Goal: Information Seeking & Learning: Understand process/instructions

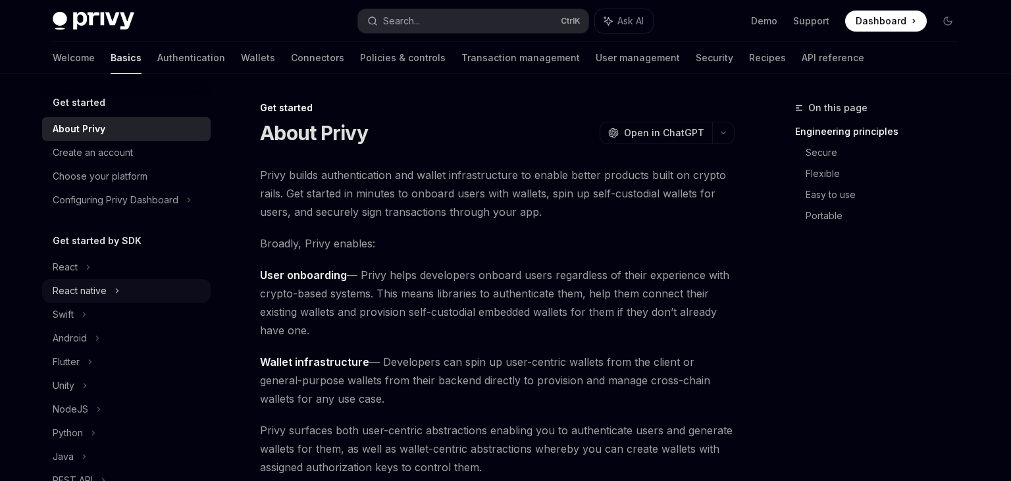
click at [104, 288] on div "React native" at bounding box center [80, 291] width 54 height 16
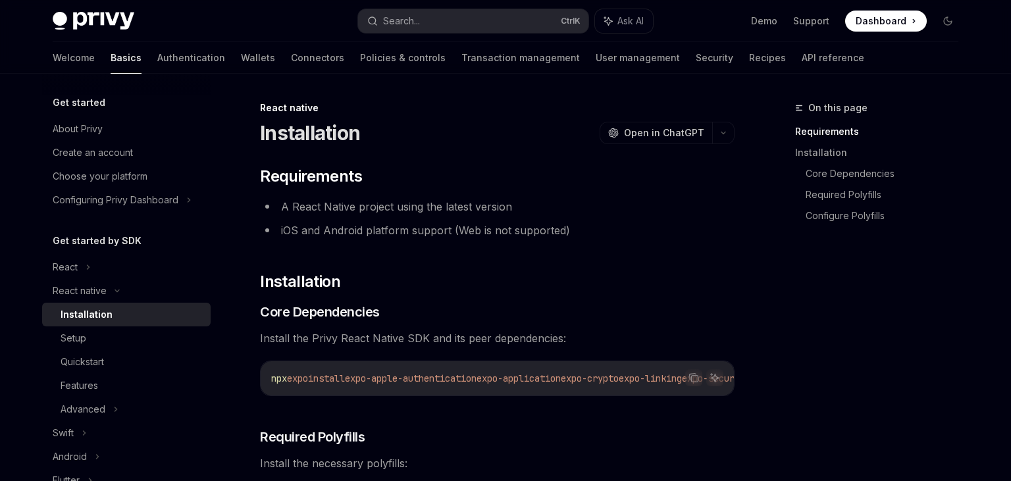
click at [345, 380] on span "install" at bounding box center [326, 378] width 37 height 12
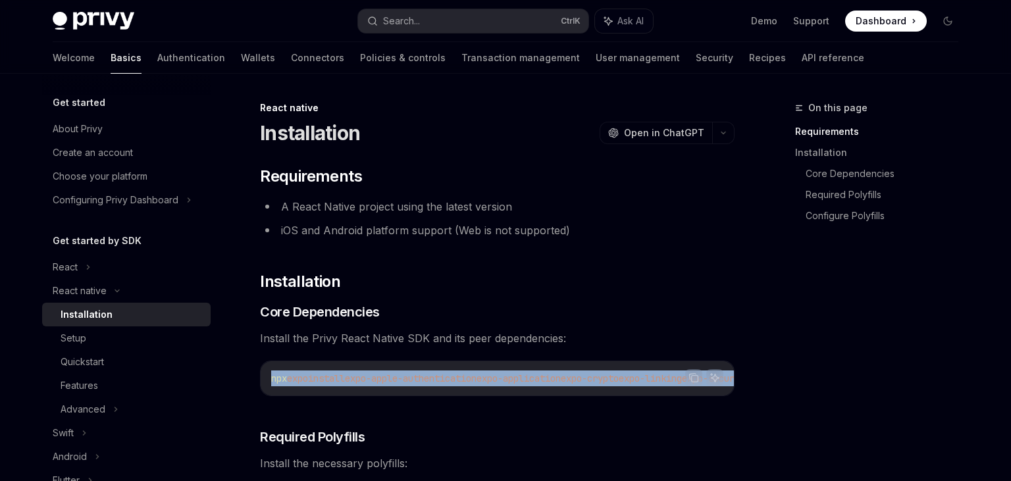
click at [345, 380] on span "install" at bounding box center [326, 378] width 37 height 12
copy span "npx expo install expo-apple-authentication expo-application expo-crypto expo-li…"
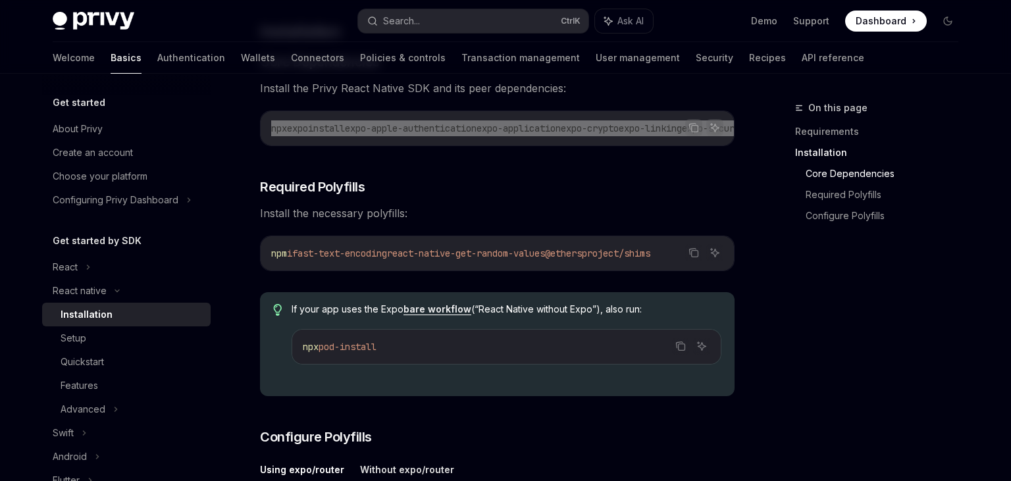
scroll to position [347, 0]
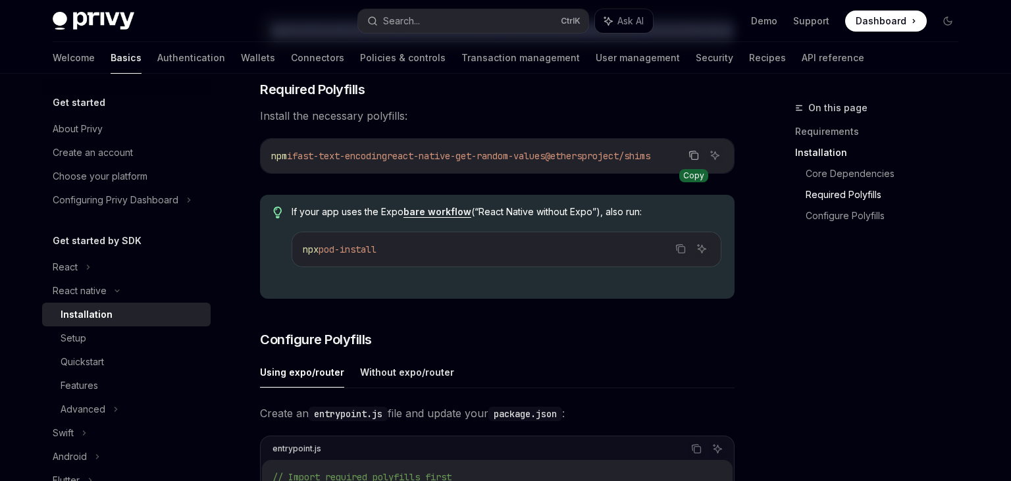
click at [698, 159] on icon "Copy the contents from the code block" at bounding box center [693, 155] width 11 height 11
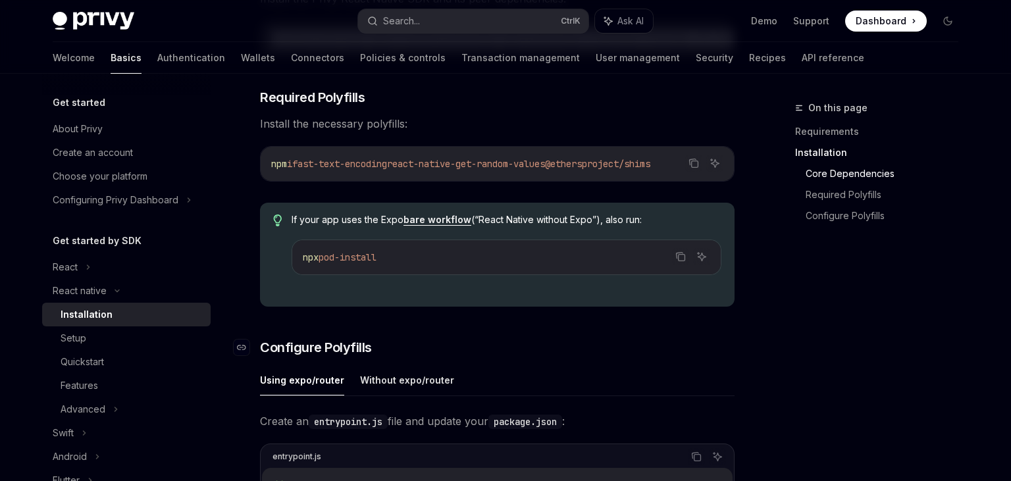
scroll to position [278, 0]
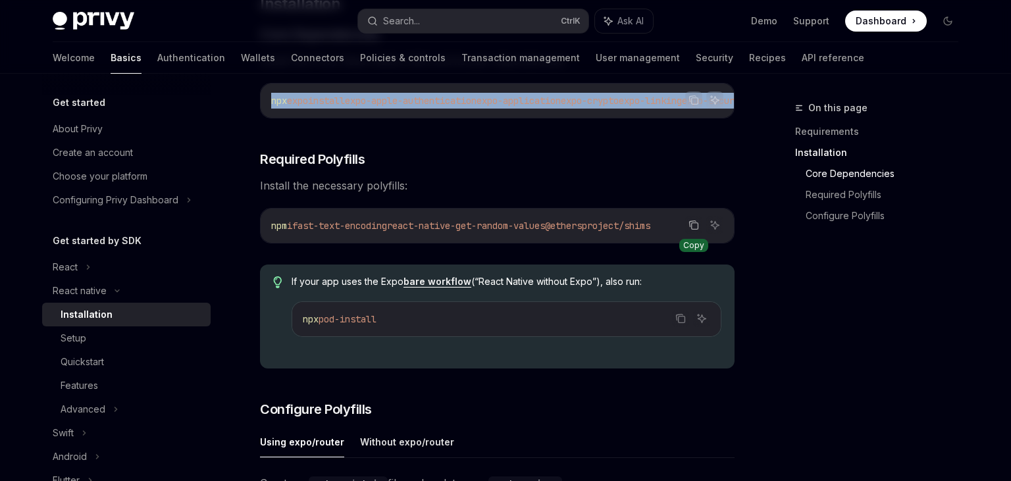
click at [689, 220] on icon "Copy the contents from the code block" at bounding box center [693, 225] width 11 height 11
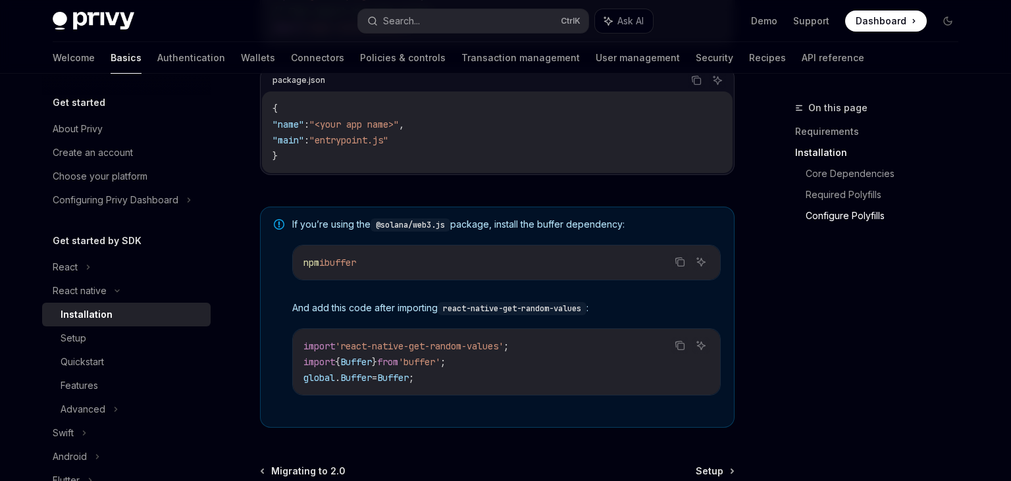
scroll to position [1016, 0]
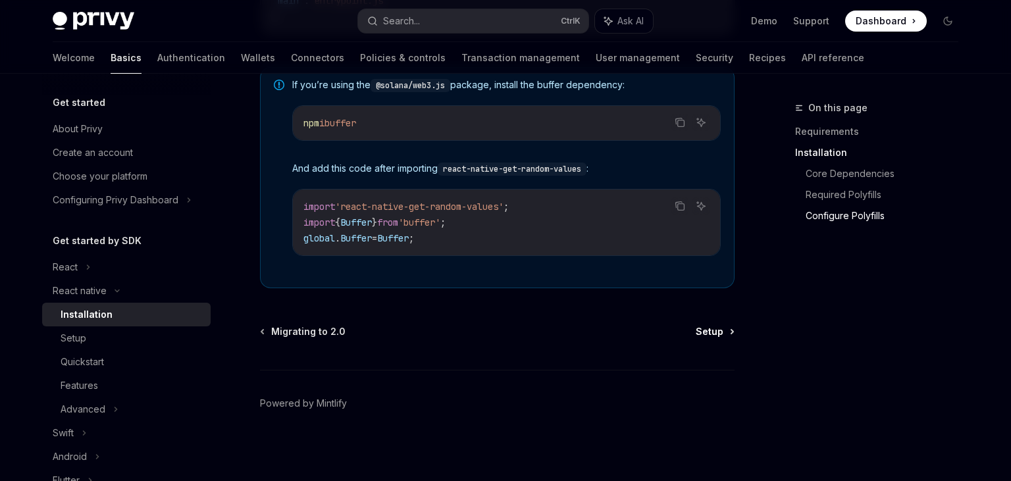
click at [725, 332] on link "Setup" at bounding box center [715, 331] width 38 height 13
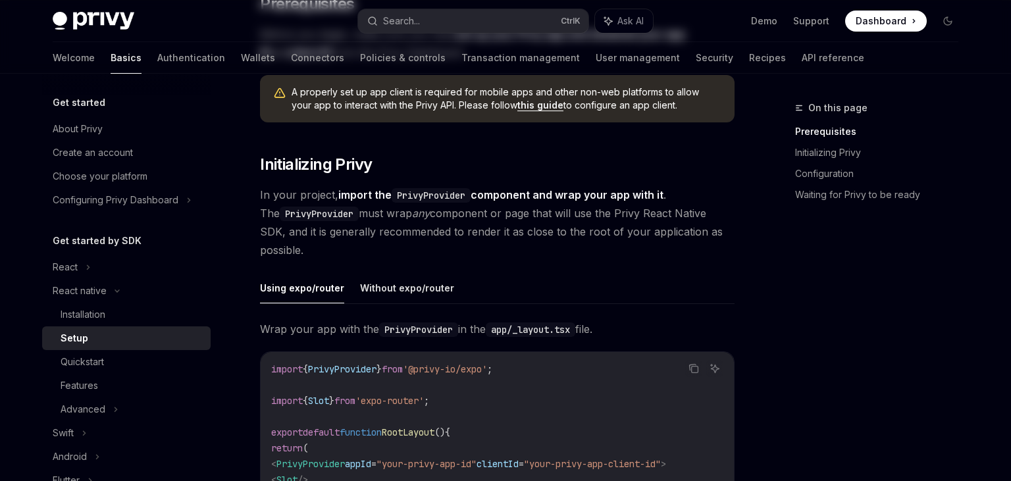
scroll to position [347, 0]
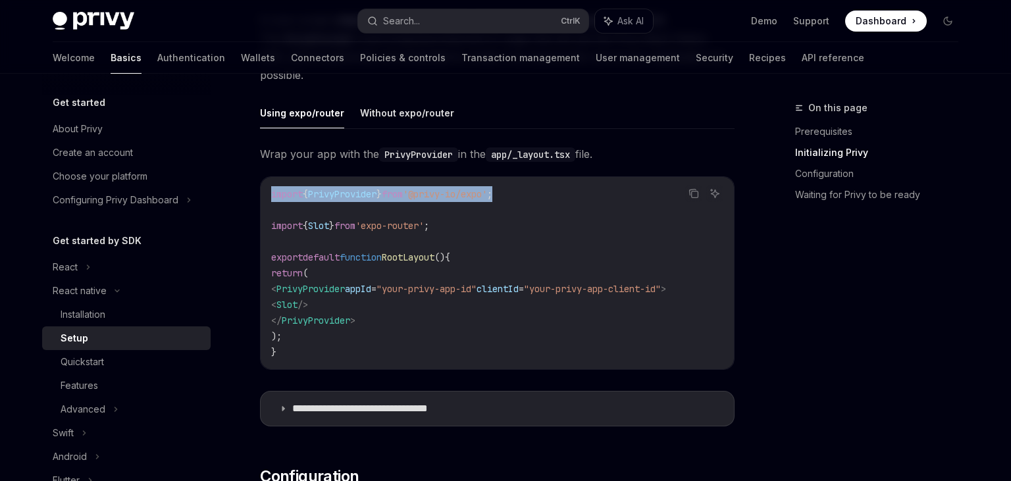
drag, startPoint x: 529, startPoint y: 194, endPoint x: 265, endPoint y: 193, distance: 264.6
click at [265, 193] on div "import { PrivyProvider } from '@privy-io/expo' ; import { Slot } from 'expo-rou…" at bounding box center [497, 273] width 473 height 192
drag, startPoint x: 299, startPoint y: 286, endPoint x: 720, endPoint y: 281, distance: 420.6
click at [720, 281] on code "import { PrivyProvider } from '@privy-io/expo' ; import { Slot } from 'expo-rou…" at bounding box center [497, 273] width 452 height 174
copy span "< PrivyProvider appId = "your-privy-app-id" clientId = "your-privy-app-client-i…"
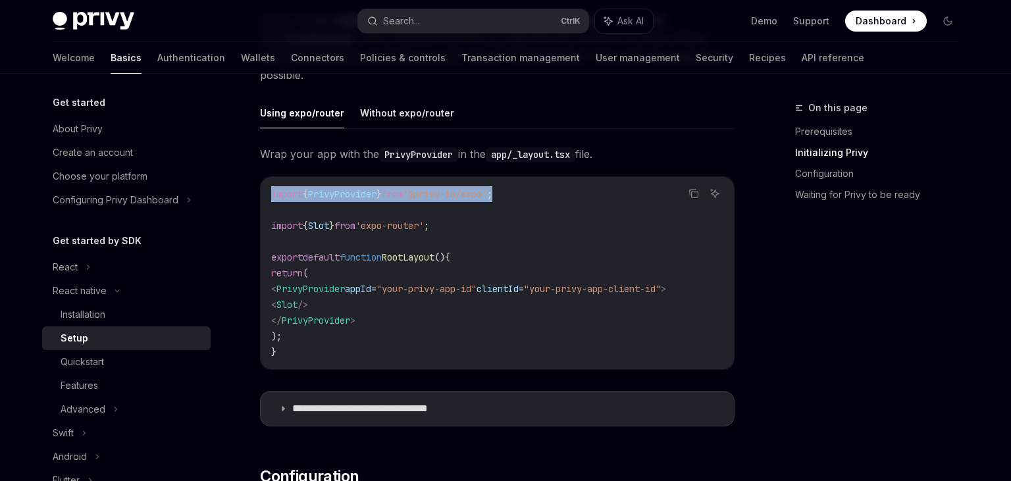
drag, startPoint x: 530, startPoint y: 191, endPoint x: 246, endPoint y: 191, distance: 284.3
click at [261, 191] on div "import { PrivyProvider } from '@privy-io/expo' ; import { Slot } from 'expo-rou…" at bounding box center [497, 273] width 473 height 192
copy span "import { PrivyProvider } from '@privy-io/expo' ;"
click at [115, 23] on img at bounding box center [94, 21] width 82 height 18
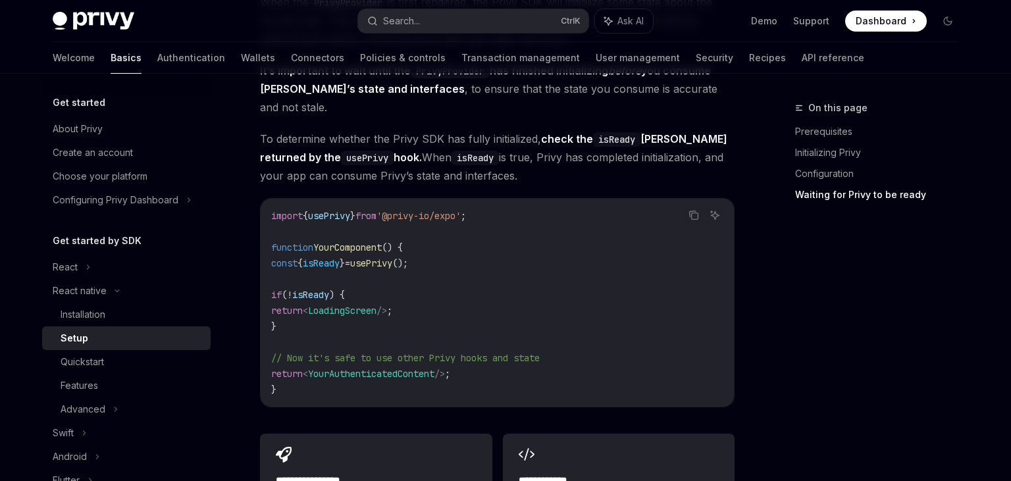
scroll to position [1112, 0]
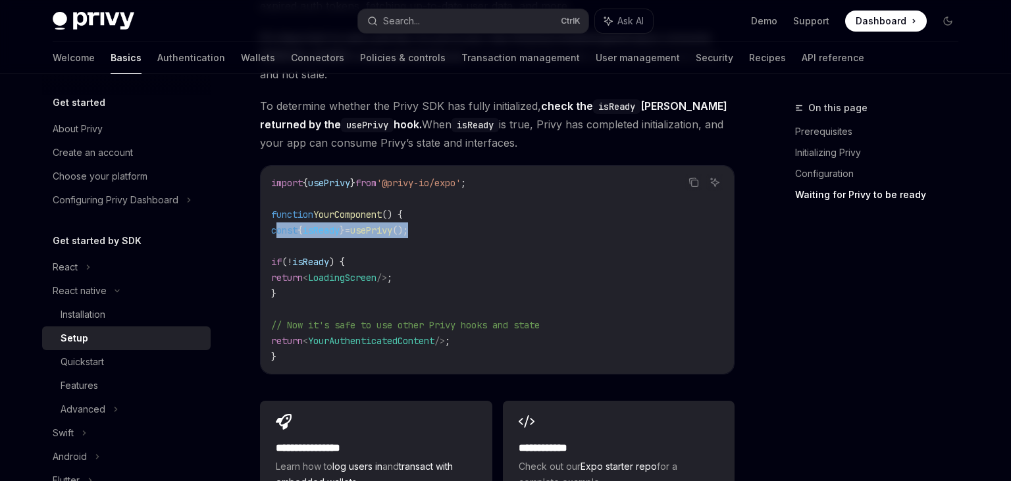
drag, startPoint x: 278, startPoint y: 209, endPoint x: 501, endPoint y: 208, distance: 223.8
click at [501, 208] on code "import { usePrivy } from '@privy-io/expo' ; function YourComponent () { const {…" at bounding box center [497, 270] width 452 height 190
copy span "const { isReady } = usePrivy ();"
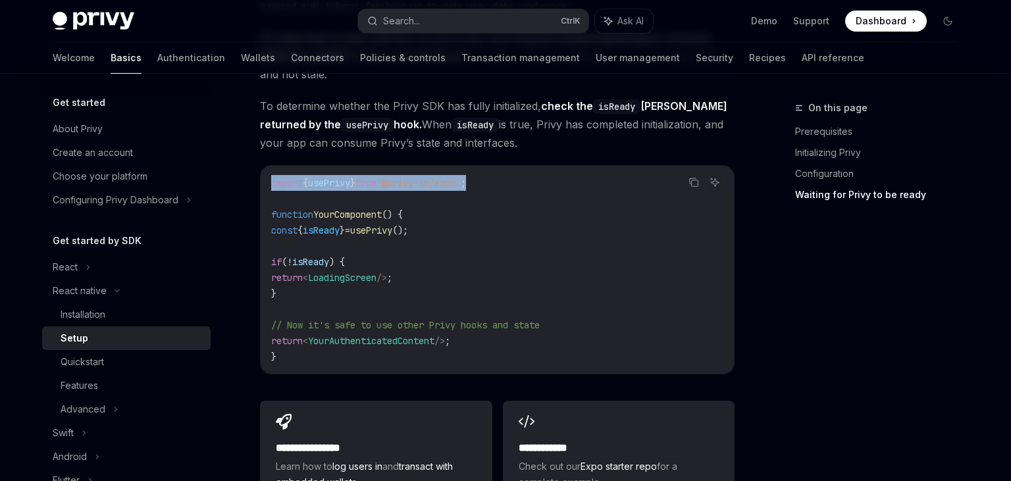
drag, startPoint x: 496, startPoint y: 161, endPoint x: 232, endPoint y: 163, distance: 264.6
click at [261, 166] on div "import { usePrivy } from '@privy-io/expo' ; function YourComponent () { const {…" at bounding box center [497, 270] width 473 height 208
copy span "import { usePrivy } from '@privy-io/expo' ;"
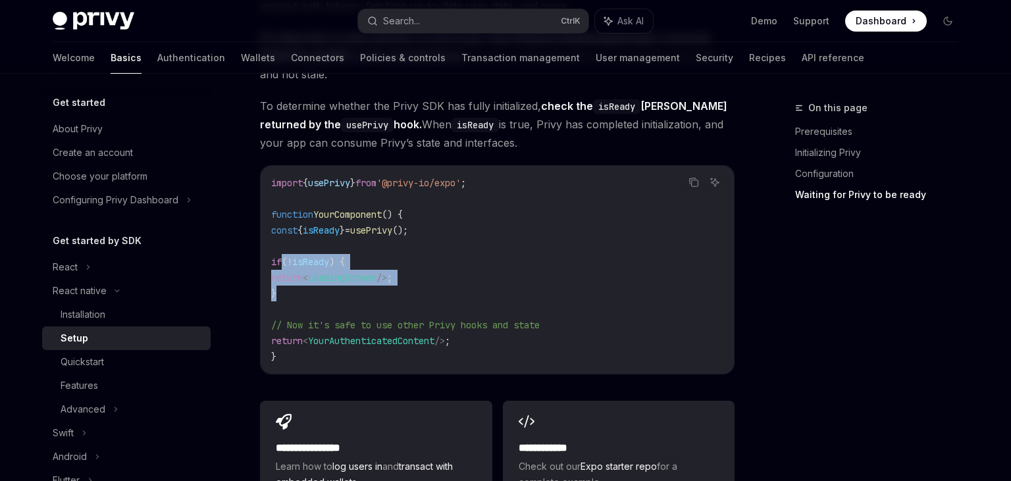
drag, startPoint x: 280, startPoint y: 241, endPoint x: 304, endPoint y: 275, distance: 42.0
click at [304, 275] on code "import { usePrivy } from '@privy-io/expo' ; function YourComponent () { const {…" at bounding box center [497, 270] width 452 height 190
copy code "if ( ! isReady ) { return < LoadingScreen /> ; }"
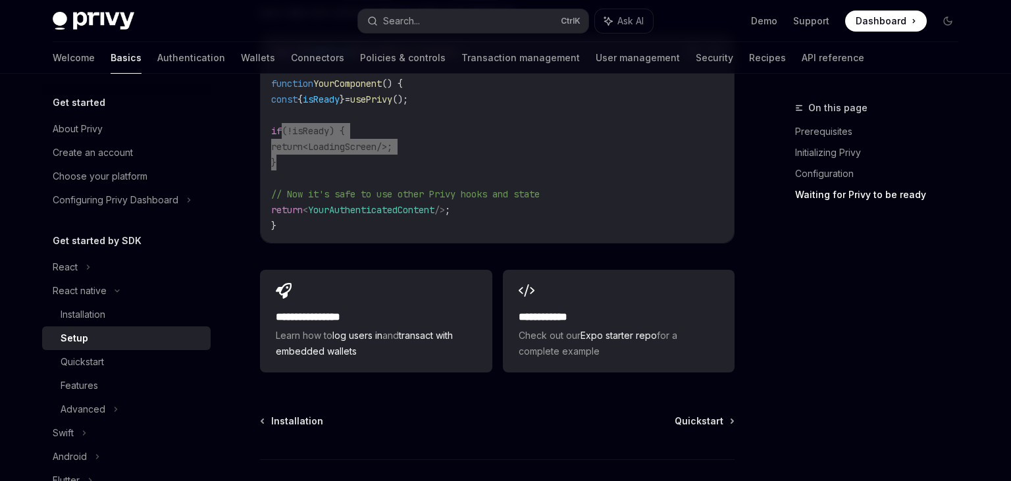
scroll to position [1250, 0]
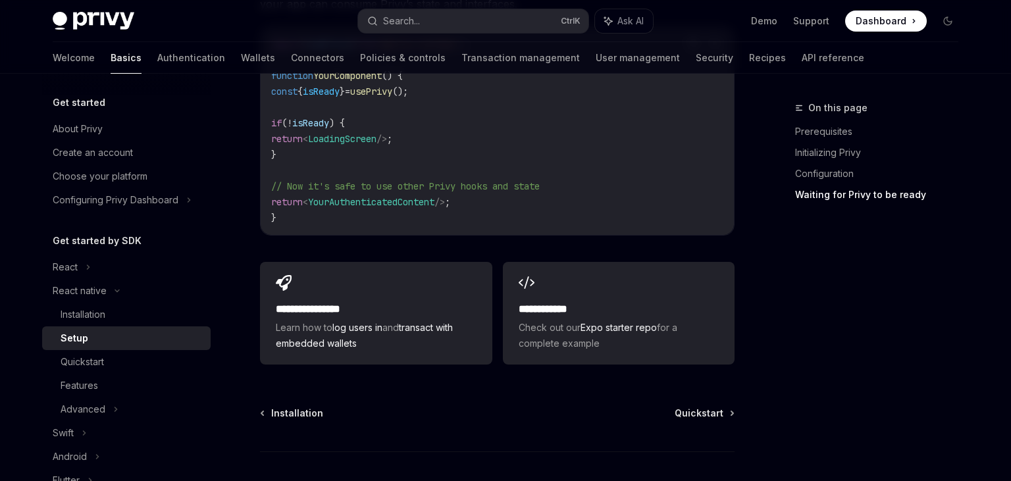
click at [471, 213] on div "import { usePrivy } from '@privy-io/expo' ; function YourComponent () { const {…" at bounding box center [497, 131] width 473 height 208
click at [430, 196] on span "YourAuthenticatedContent" at bounding box center [371, 202] width 126 height 12
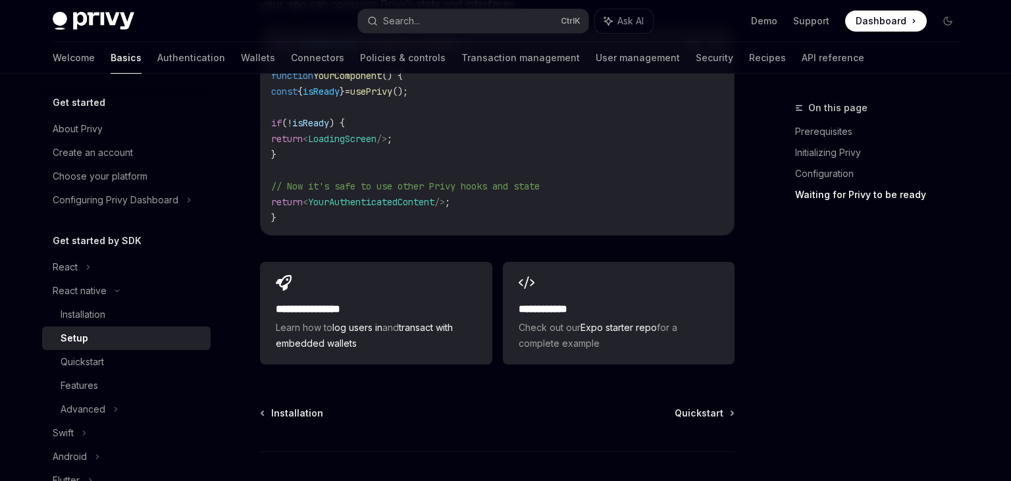
click at [430, 196] on span "YourAuthenticatedContent" at bounding box center [371, 202] width 126 height 12
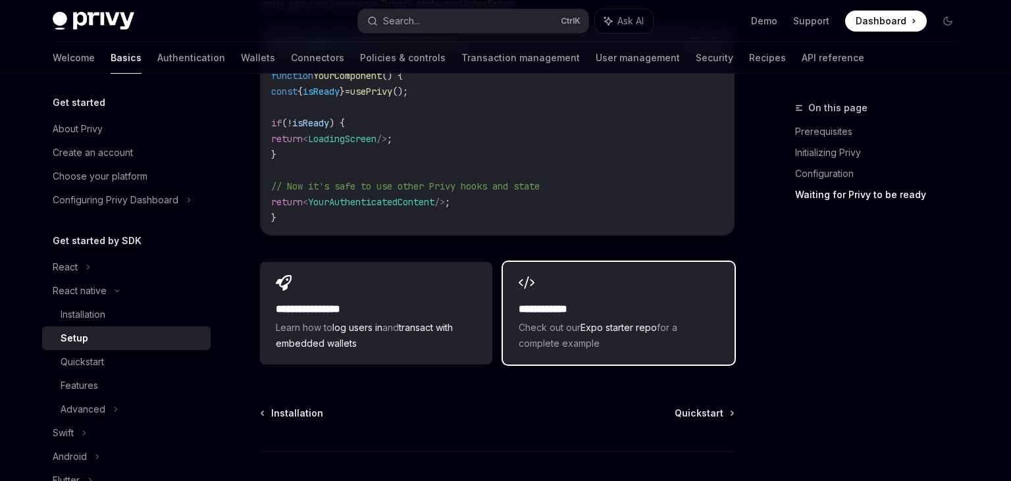
click at [578, 301] on h2 "**********" at bounding box center [619, 309] width 200 height 16
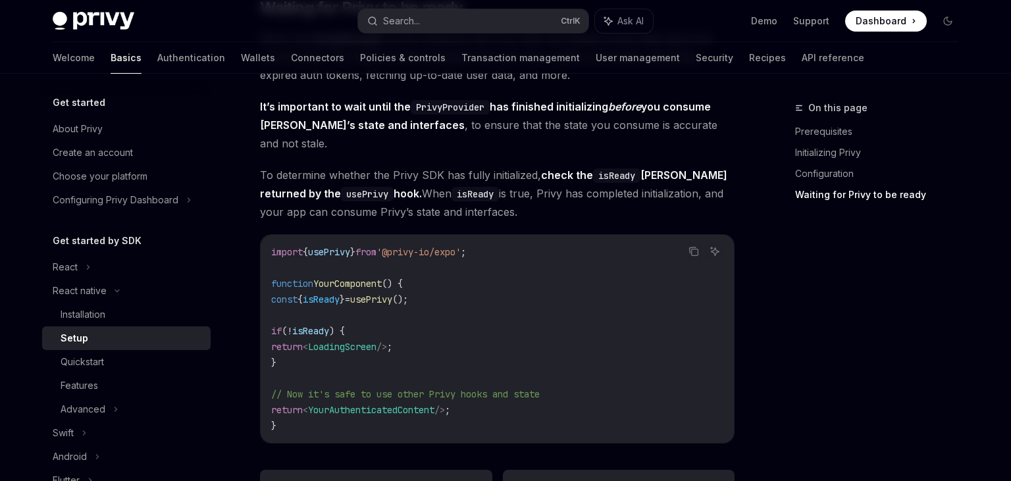
scroll to position [1314, 0]
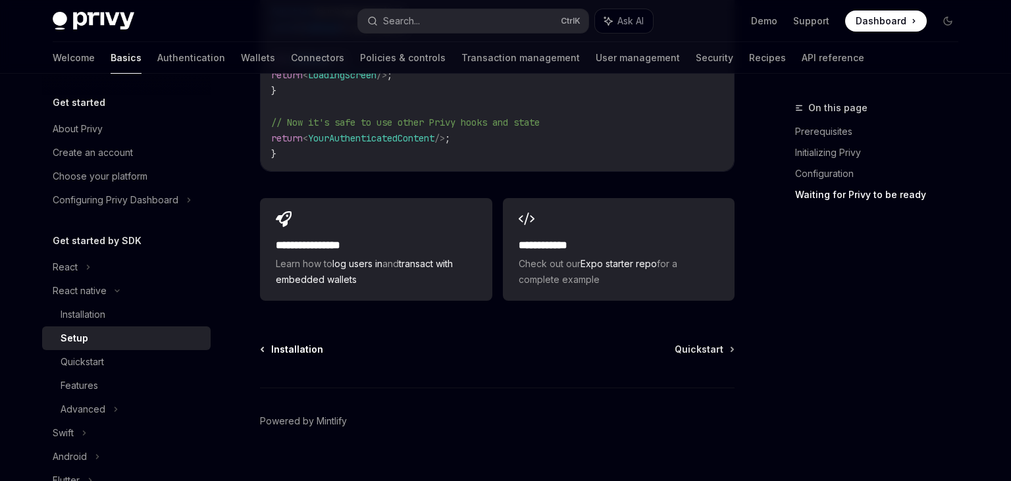
click at [270, 343] on link "Installation" at bounding box center [292, 349] width 62 height 13
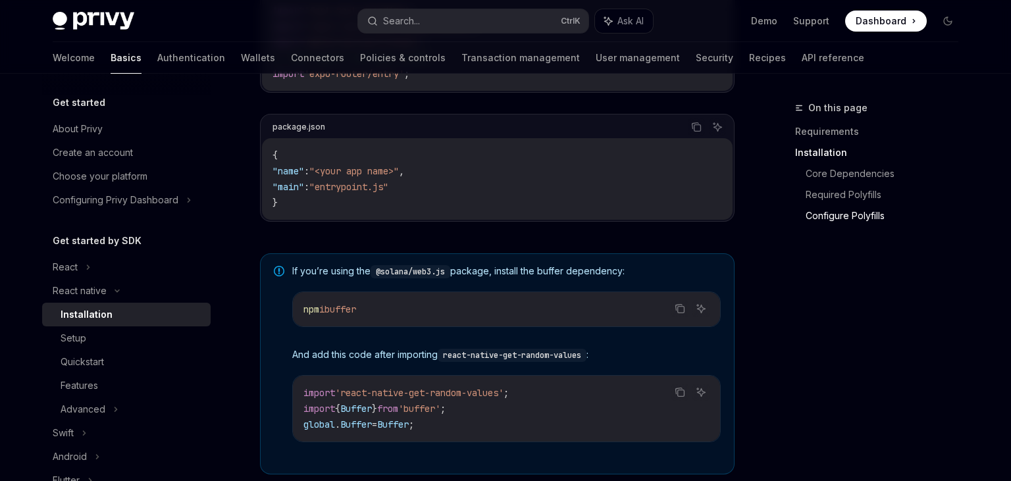
scroll to position [903, 0]
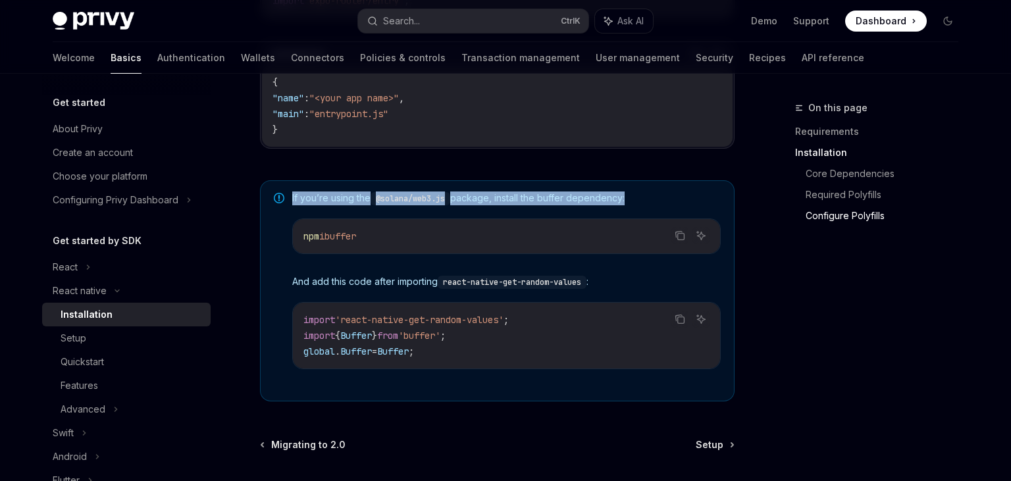
drag, startPoint x: 388, startPoint y: 234, endPoint x: 285, endPoint y: 228, distance: 102.8
click at [293, 228] on div "npm i buffer" at bounding box center [506, 236] width 427 height 34
click at [448, 265] on div "If you’re using the @solana/web3.js package, install the buffer dependency: Cop…" at bounding box center [506, 291] width 428 height 199
drag, startPoint x: 392, startPoint y: 236, endPoint x: 276, endPoint y: 236, distance: 115.8
click at [293, 236] on div "npm i buffer" at bounding box center [506, 236] width 427 height 34
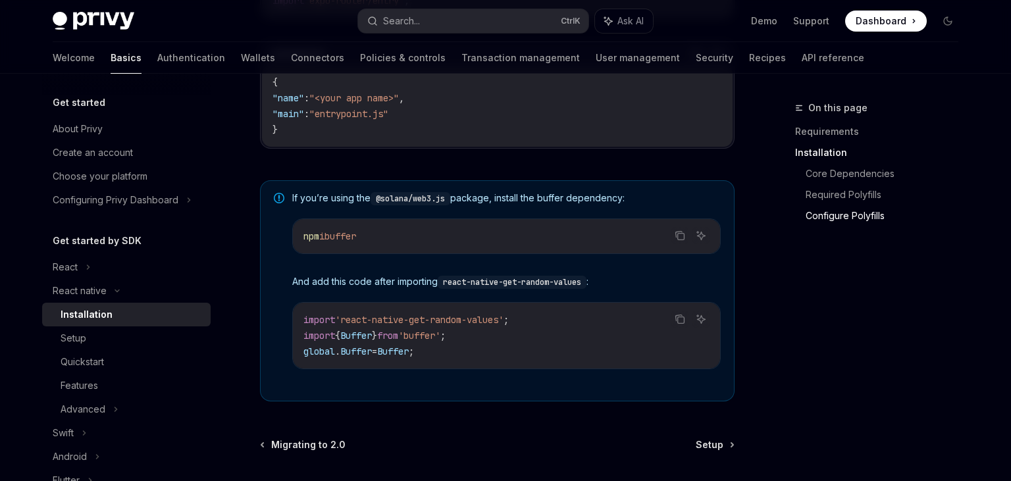
click at [374, 244] on div "npm i buffer" at bounding box center [506, 236] width 427 height 34
click at [397, 246] on div "npm i buffer" at bounding box center [506, 236] width 427 height 34
drag, startPoint x: 391, startPoint y: 232, endPoint x: 299, endPoint y: 230, distance: 92.1
click at [299, 230] on div "npm i buffer" at bounding box center [506, 236] width 427 height 34
copy span "npm i buffer"
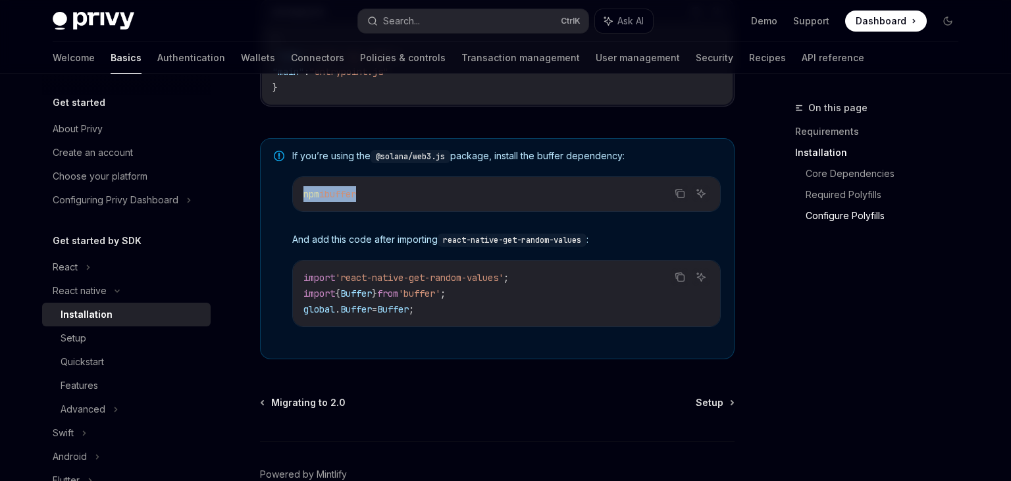
scroll to position [973, 0]
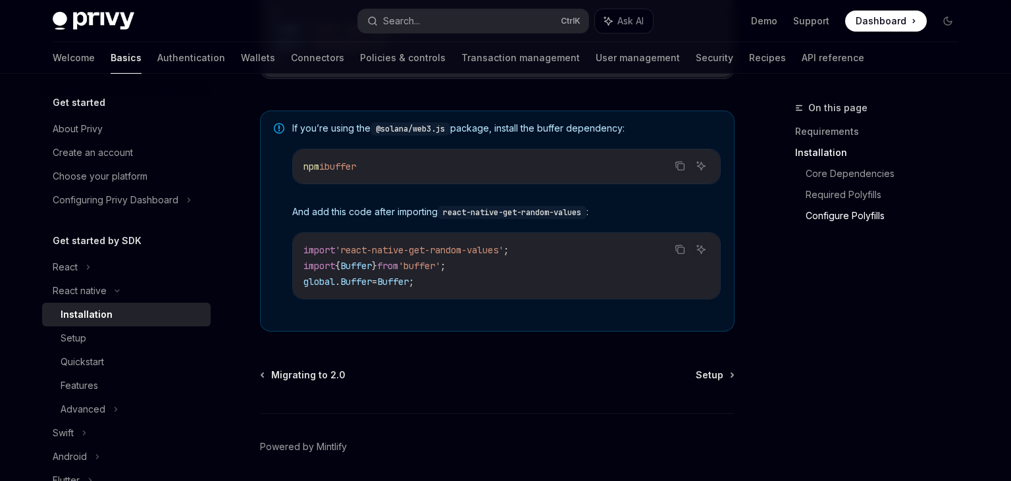
click at [497, 369] on div "Migrating to 2.0 Setup" at bounding box center [497, 375] width 474 height 13
drag, startPoint x: 404, startPoint y: 165, endPoint x: 305, endPoint y: 161, distance: 98.8
click at [305, 161] on code "npm i buffer" at bounding box center [506, 167] width 406 height 16
copy span "npm i buffer"
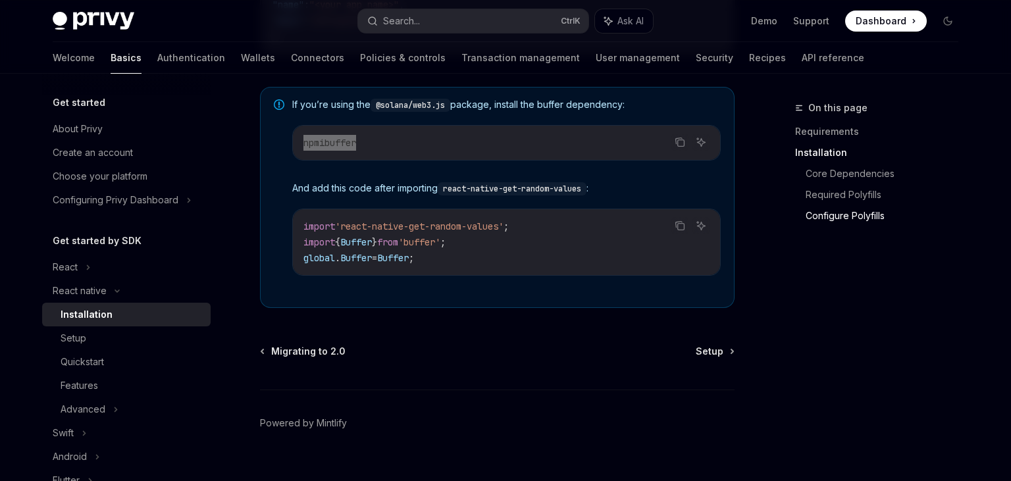
scroll to position [1016, 0]
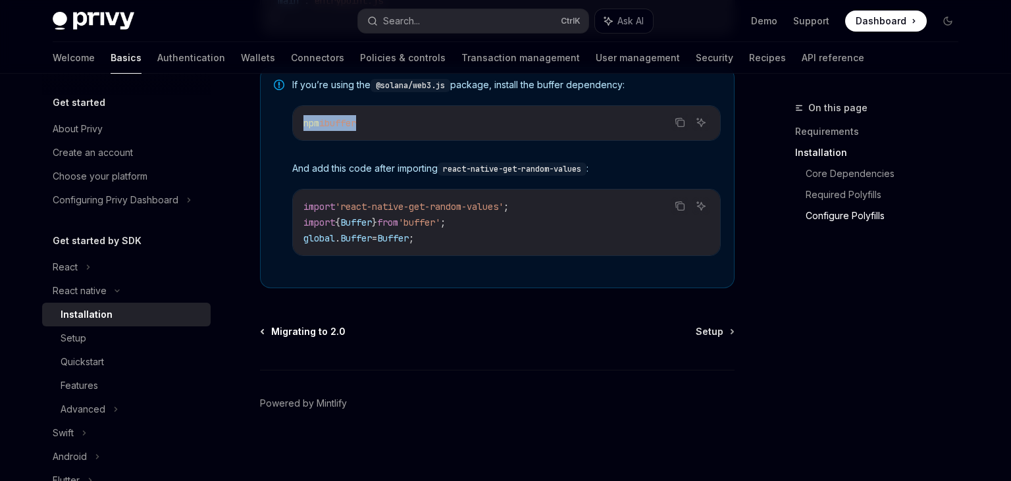
click at [286, 334] on span "Migrating to 2.0" at bounding box center [308, 331] width 74 height 13
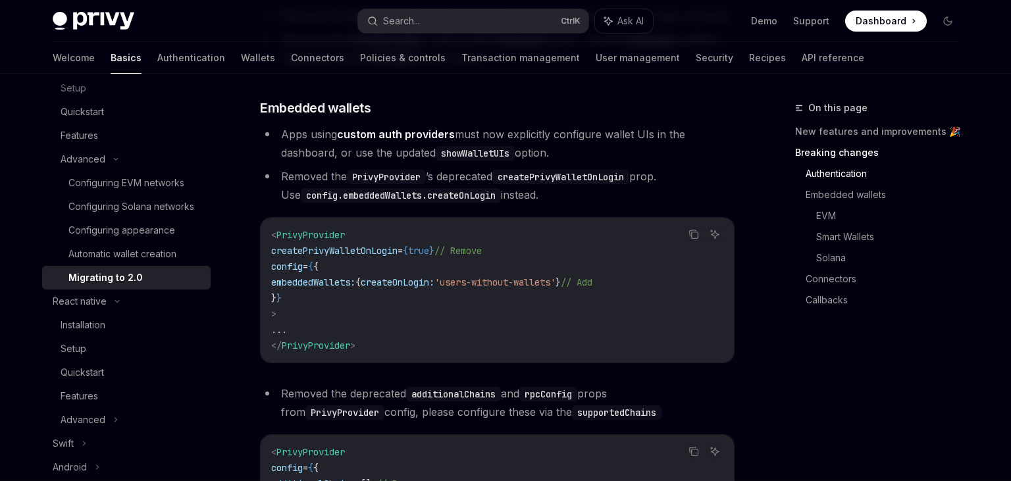
scroll to position [555, 0]
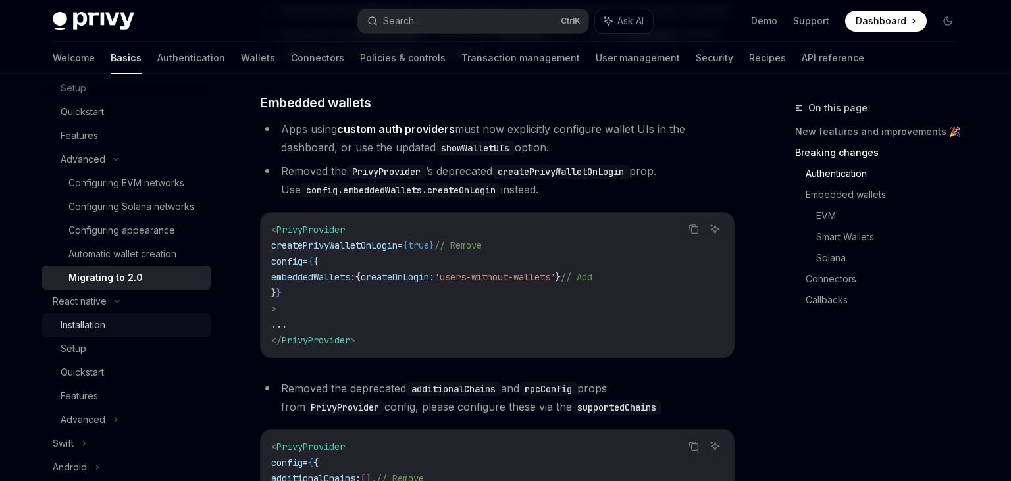
click at [93, 322] on div "Installation" at bounding box center [83, 325] width 45 height 16
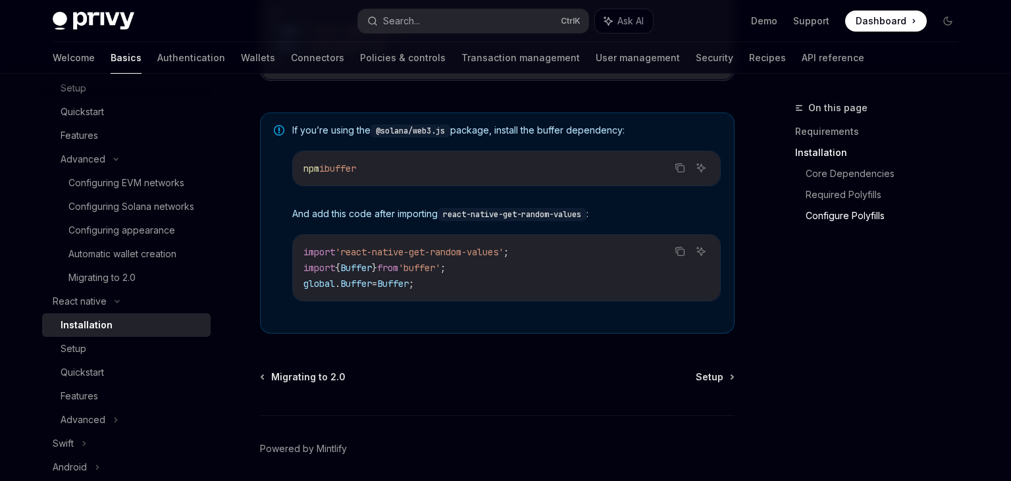
scroll to position [1016, 0]
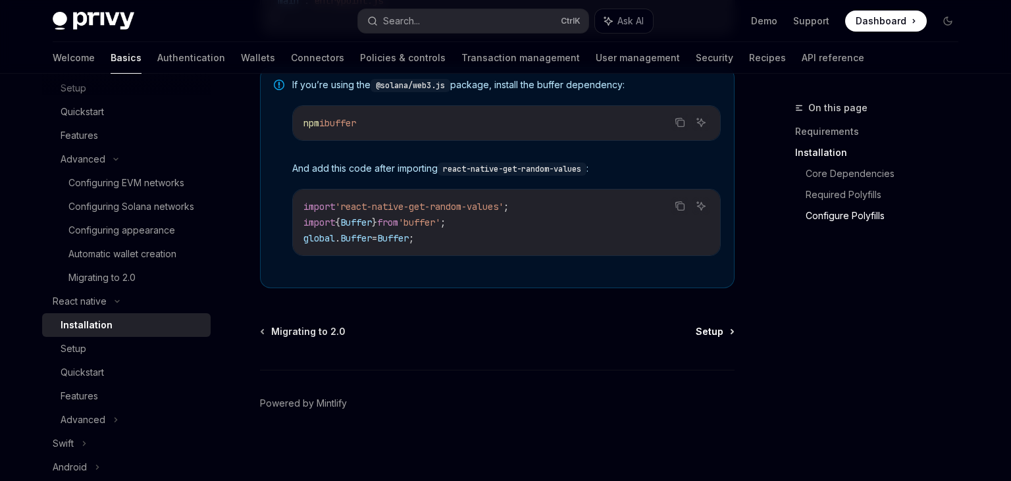
click at [706, 330] on span "Setup" at bounding box center [710, 331] width 28 height 13
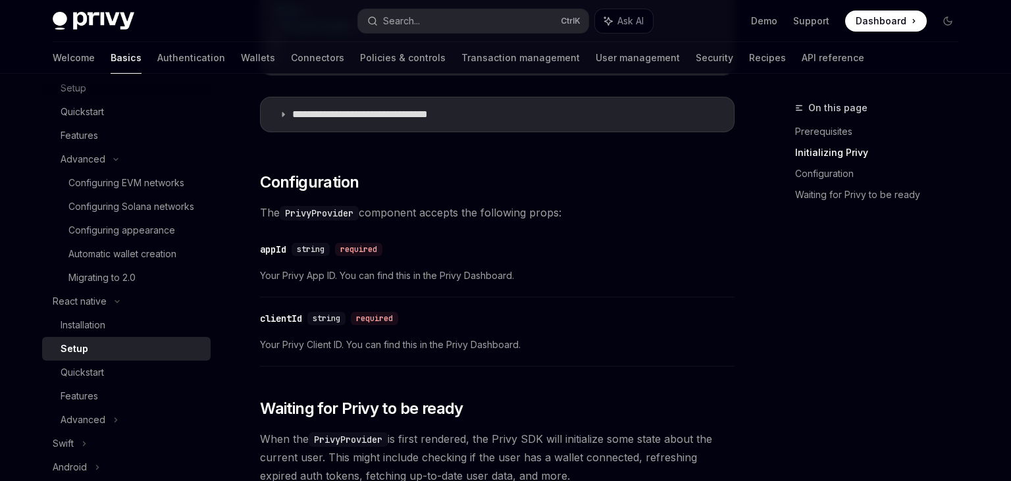
scroll to position [486, 0]
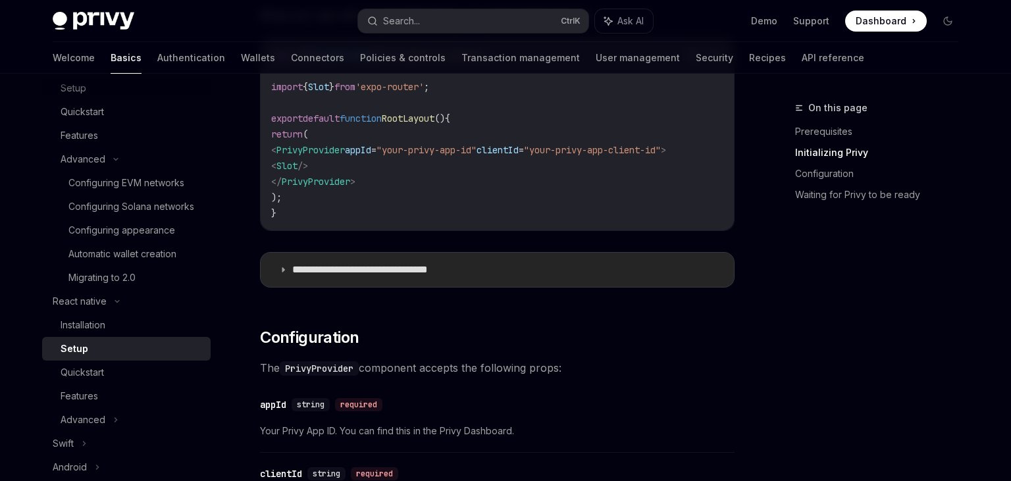
click at [288, 272] on summary "**********" at bounding box center [497, 270] width 473 height 34
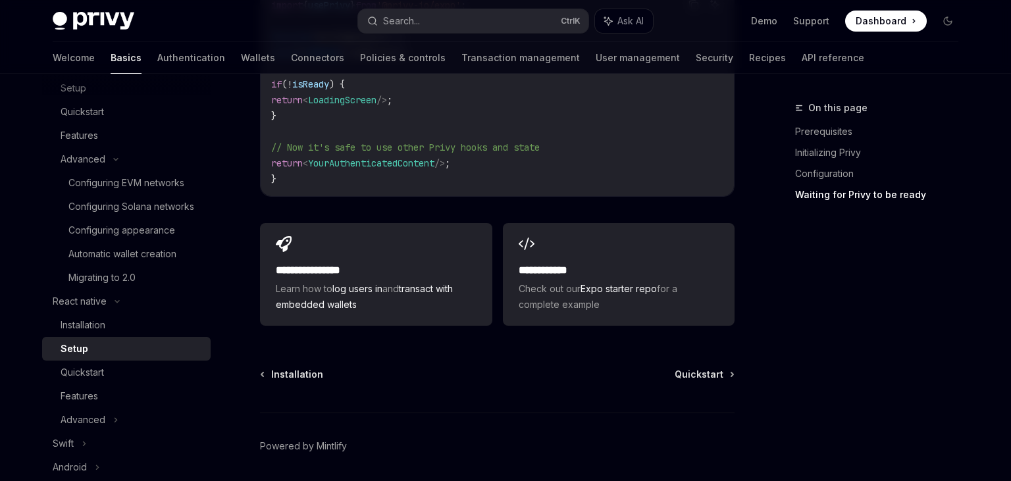
scroll to position [2116, 0]
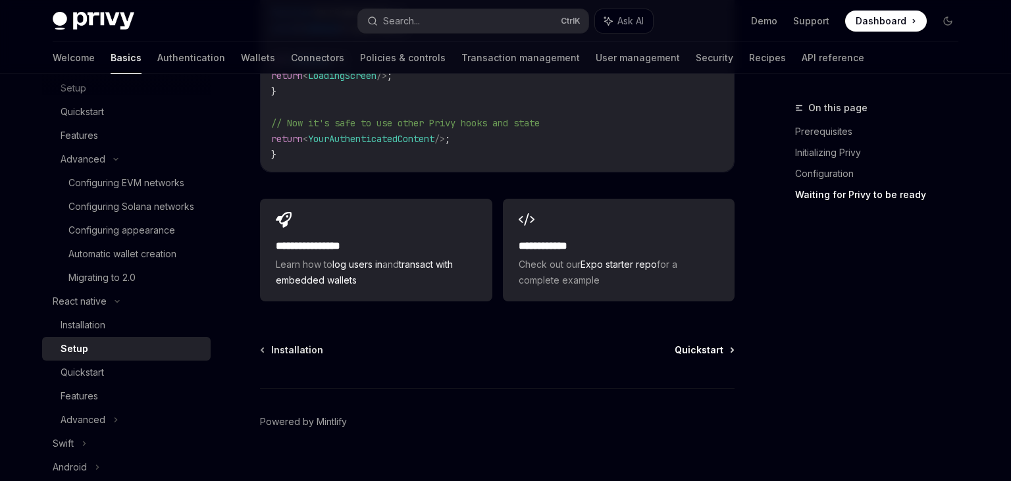
click at [710, 344] on span "Quickstart" at bounding box center [699, 350] width 49 height 13
type textarea "*"
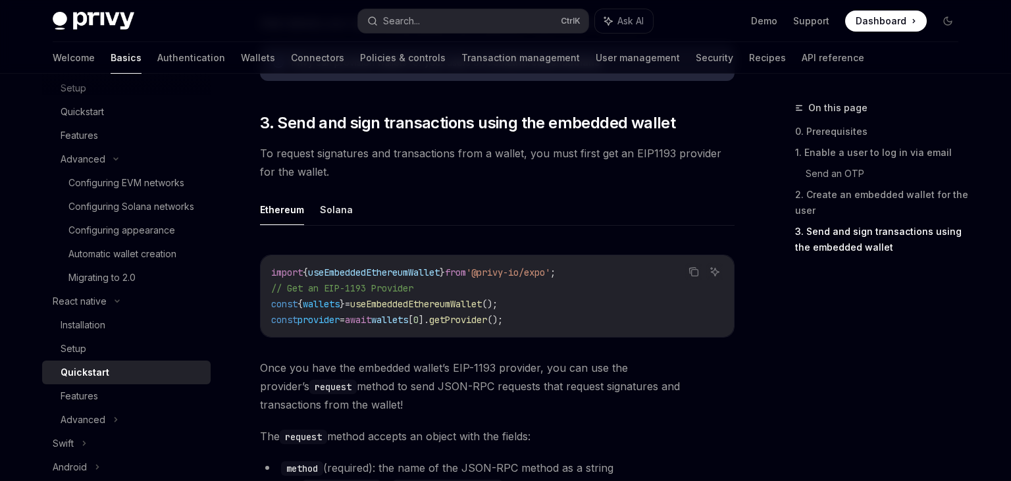
scroll to position [1529, 0]
